Goal: Navigation & Orientation: Find specific page/section

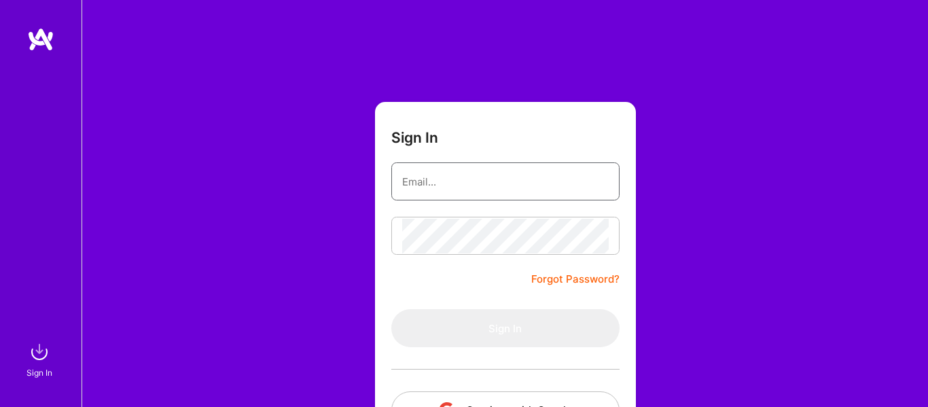
click at [410, 182] on input "email" at bounding box center [505, 181] width 207 height 35
type input "[EMAIL_ADDRESS][DOMAIN_NAME]"
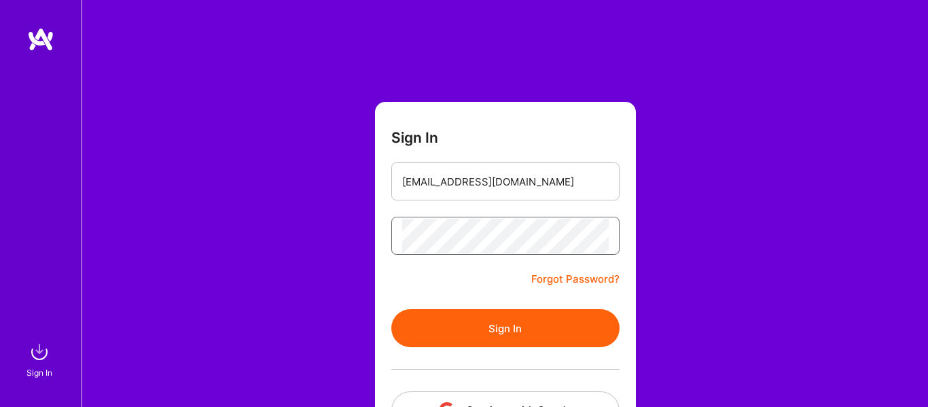
scroll to position [103, 0]
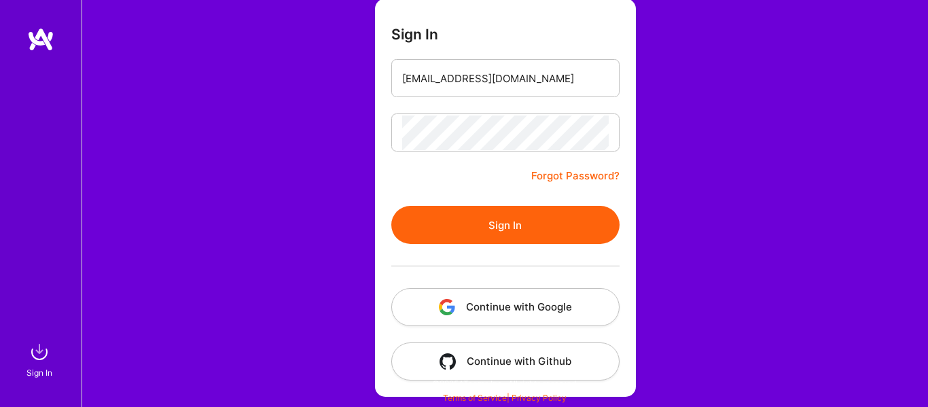
click at [485, 302] on button "Continue with Google" at bounding box center [505, 307] width 228 height 38
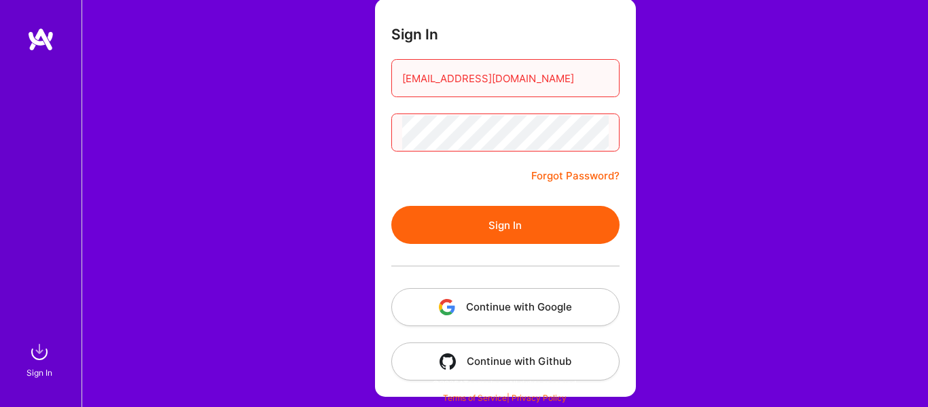
click at [455, 316] on button "Continue with Google" at bounding box center [505, 307] width 228 height 38
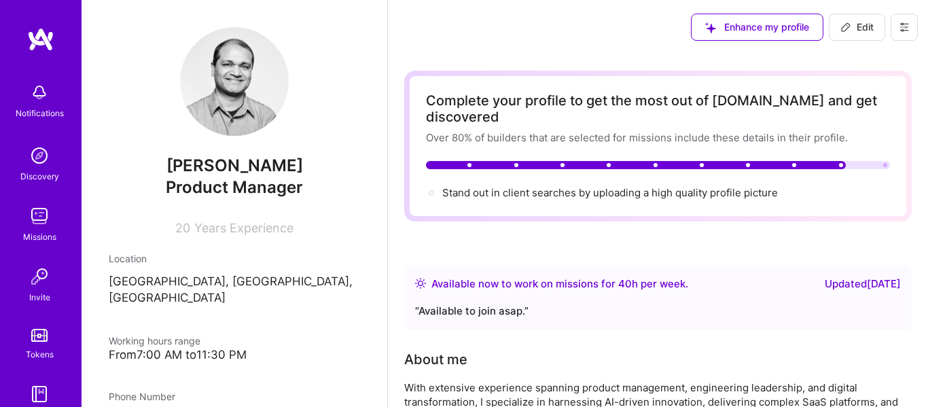
click at [37, 234] on div "Missions" at bounding box center [39, 237] width 33 height 14
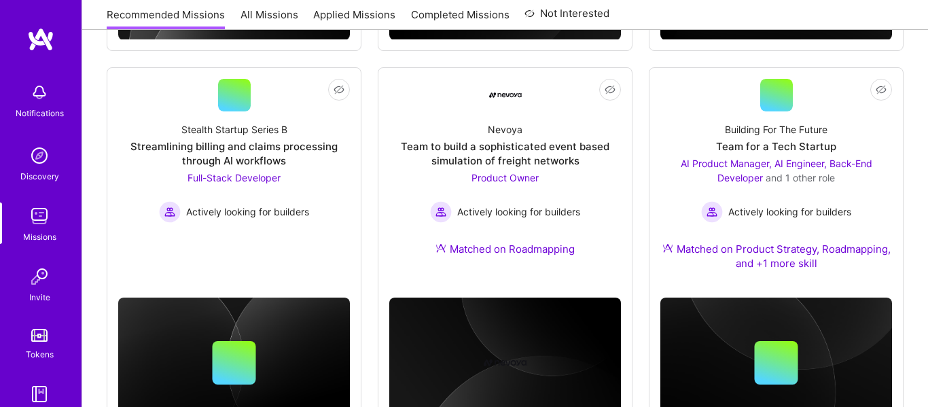
scroll to position [976, 0]
